Goal: Information Seeking & Learning: Learn about a topic

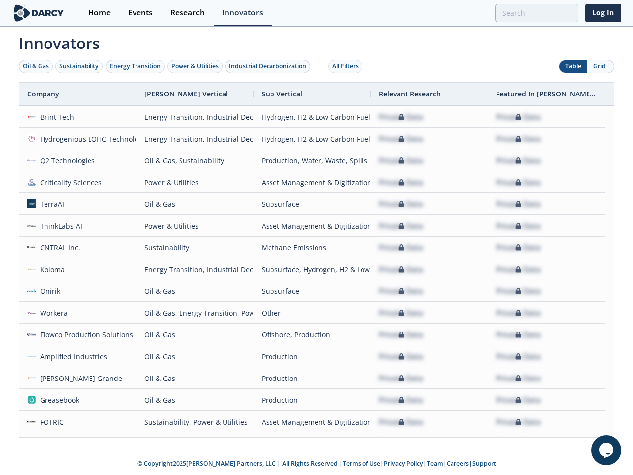
click at [36, 66] on div "Oil & Gas" at bounding box center [36, 66] width 26 height 9
click at [80, 66] on div "Sustainability" at bounding box center [79, 66] width 40 height 9
click at [136, 66] on div "Energy Transition" at bounding box center [135, 66] width 51 height 9
click at [196, 66] on div "Power & Utilities" at bounding box center [194, 66] width 47 height 9
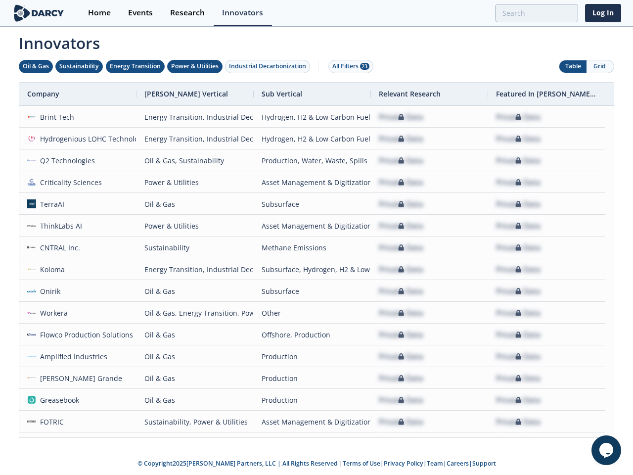
click at [270, 66] on div "Industrial Decarbonization" at bounding box center [267, 66] width 77 height 9
